Goal: Task Accomplishment & Management: Manage account settings

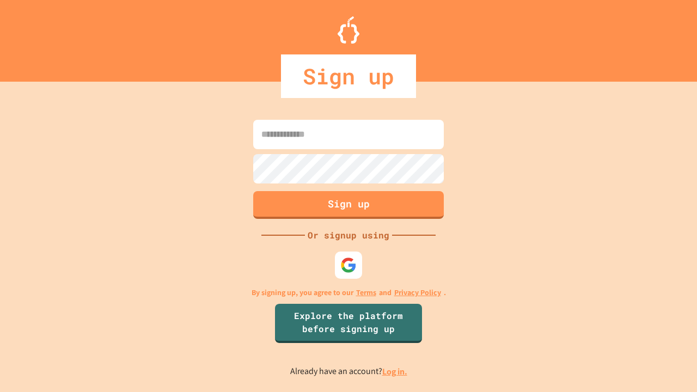
click at [395, 371] on link "Log in." at bounding box center [394, 371] width 25 height 11
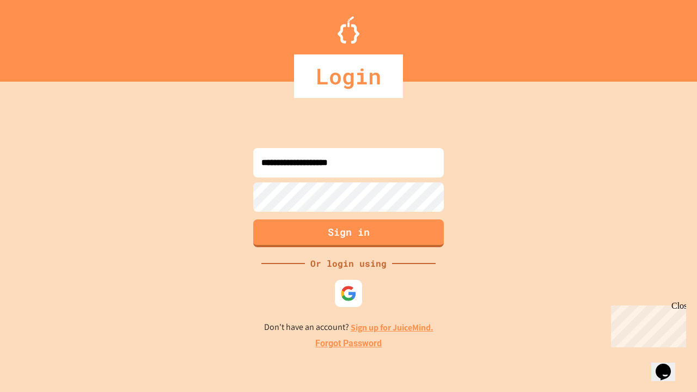
type input "**********"
